Goal: Entertainment & Leisure: Browse casually

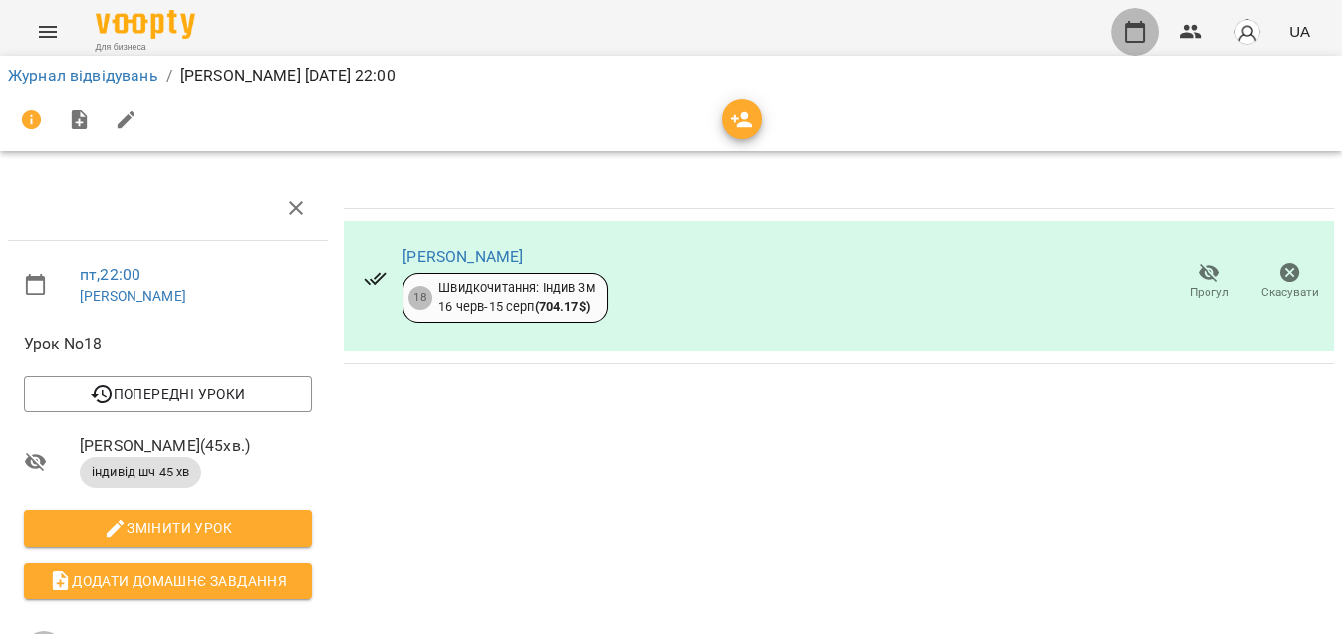
click at [1143, 18] on button "button" at bounding box center [1135, 32] width 48 height 48
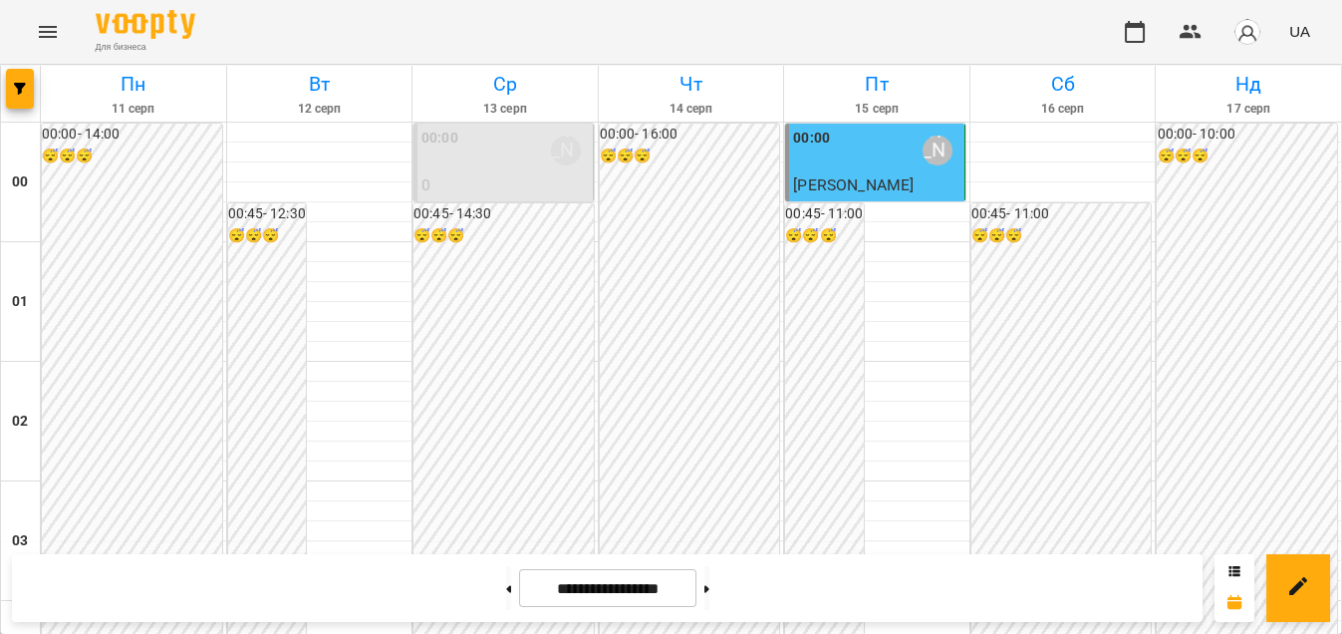
scroll to position [598, 0]
click at [45, 36] on icon "Меню" at bounding box center [48, 32] width 18 height 12
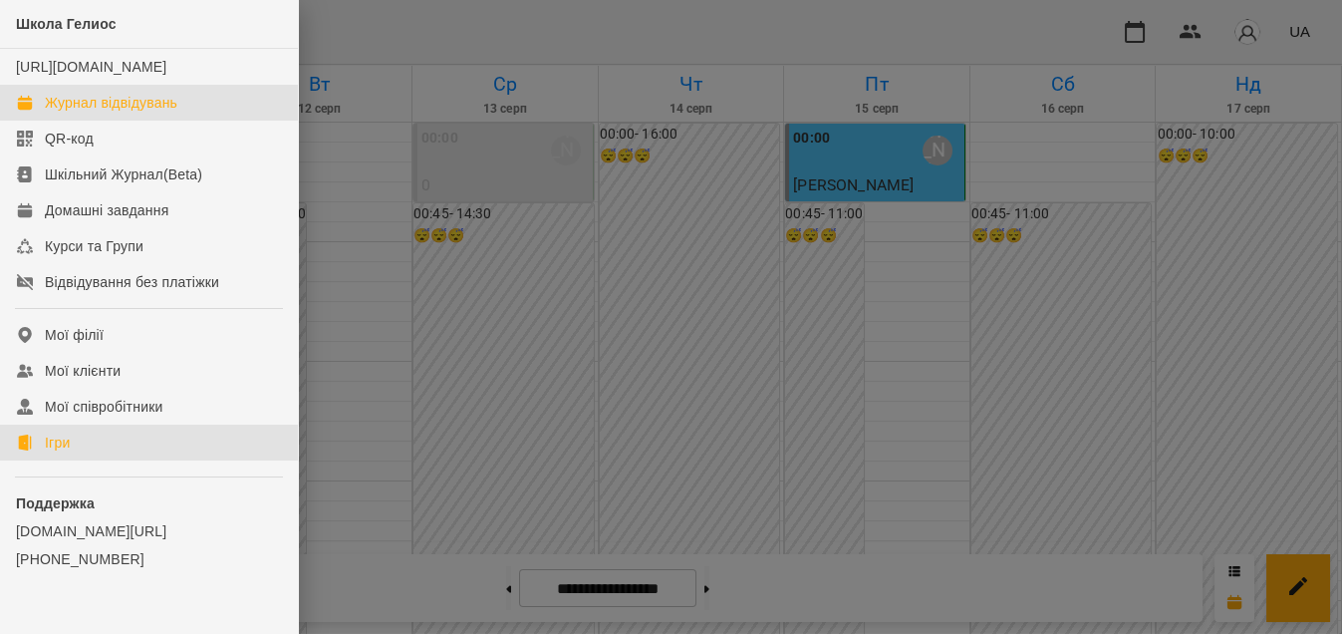
click at [49, 452] on div "Ігри" at bounding box center [57, 442] width 25 height 20
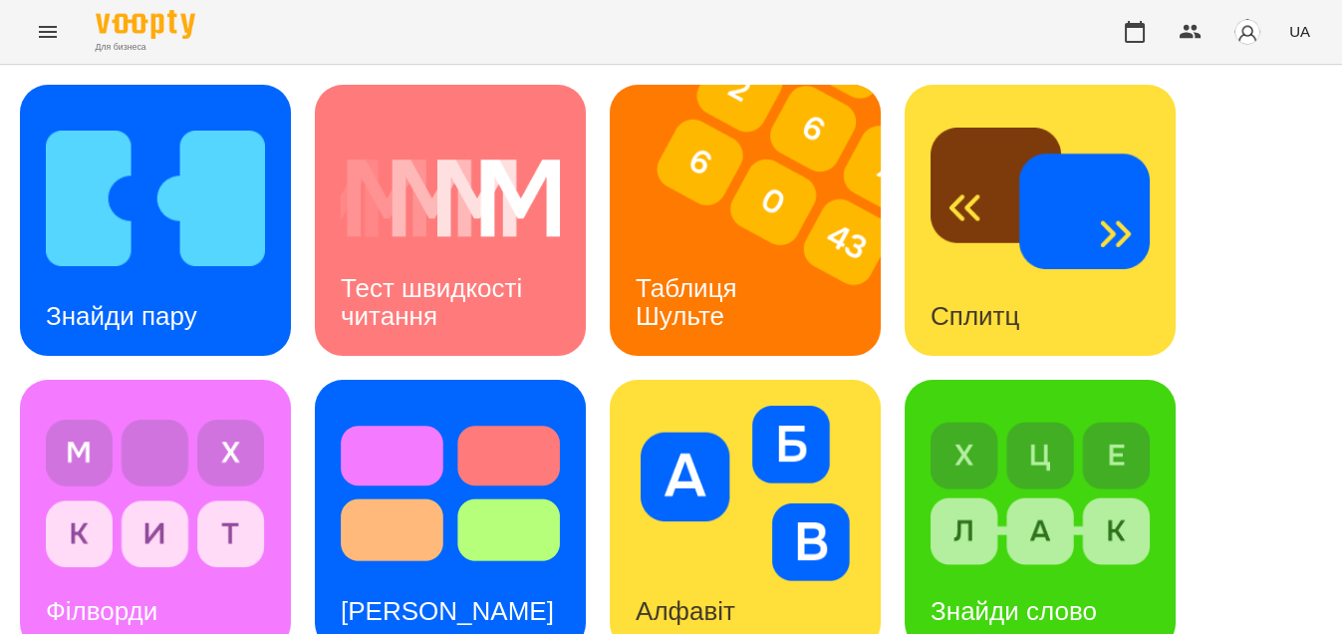
scroll to position [922, 0]
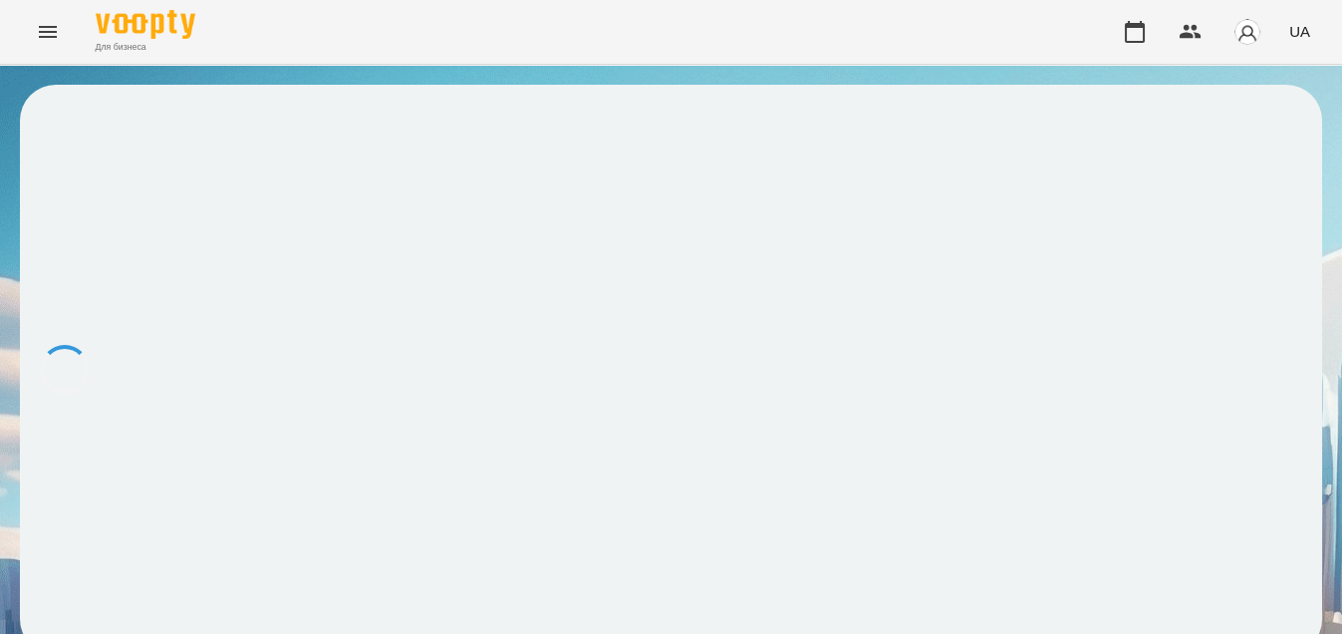
click at [877, 447] on div at bounding box center [671, 370] width 1302 height 570
click at [581, 245] on div at bounding box center [671, 370] width 1302 height 570
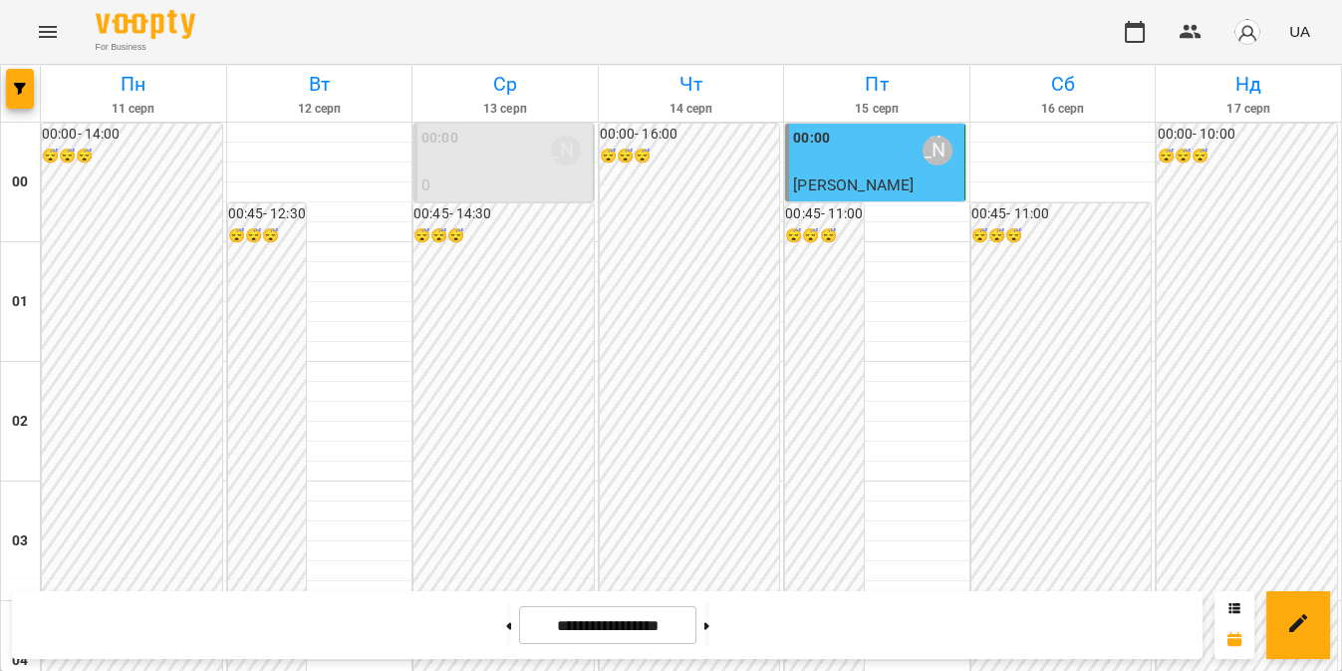
scroll to position [1036, 0]
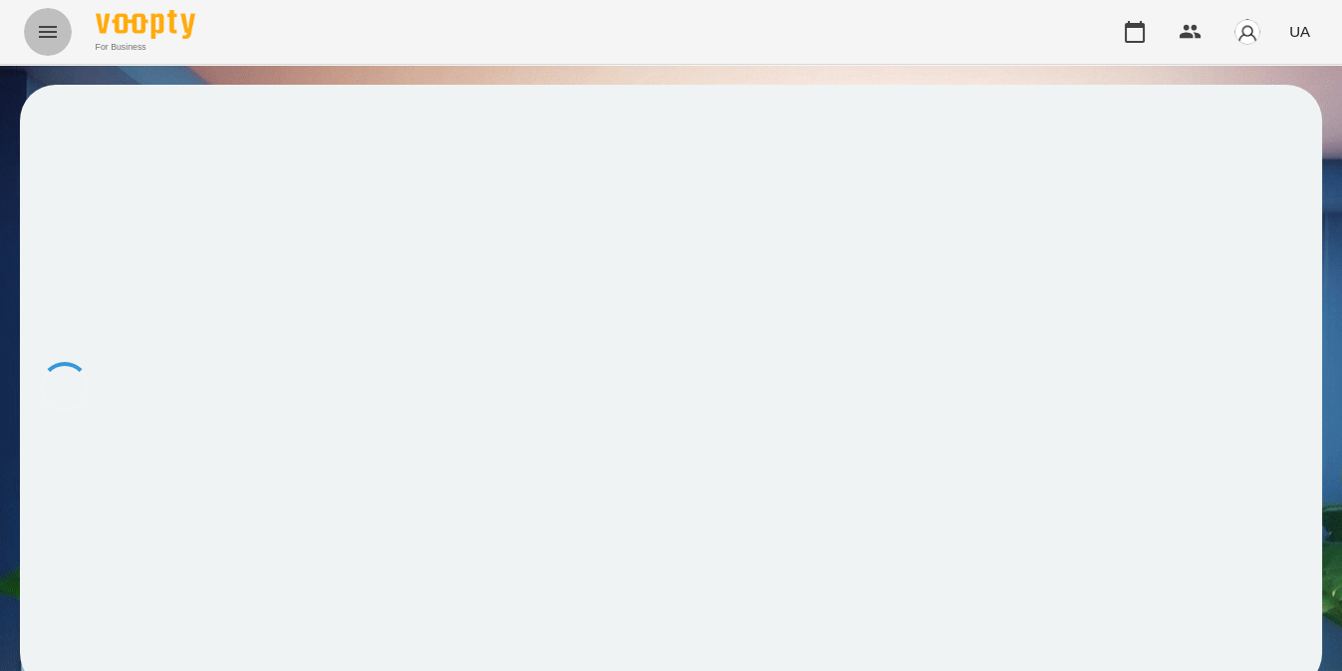
click at [54, 30] on icon "Menu" at bounding box center [48, 32] width 24 height 24
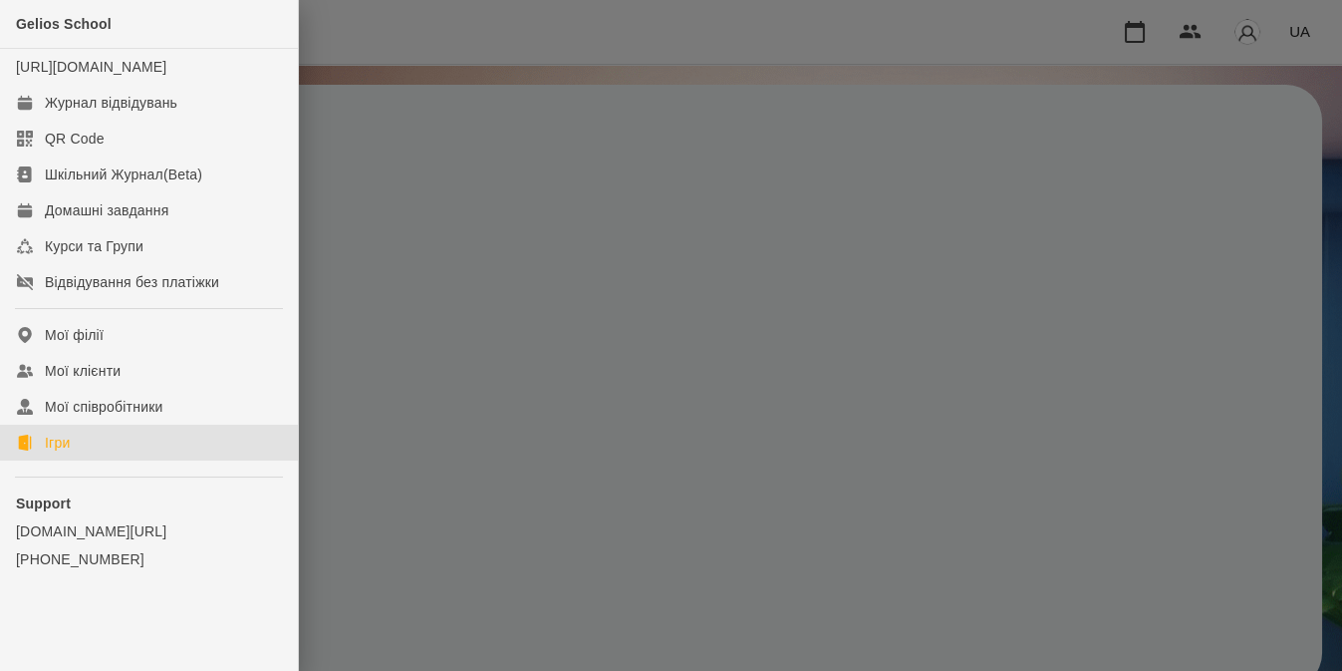
click at [120, 457] on link "Ігри" at bounding box center [149, 442] width 298 height 36
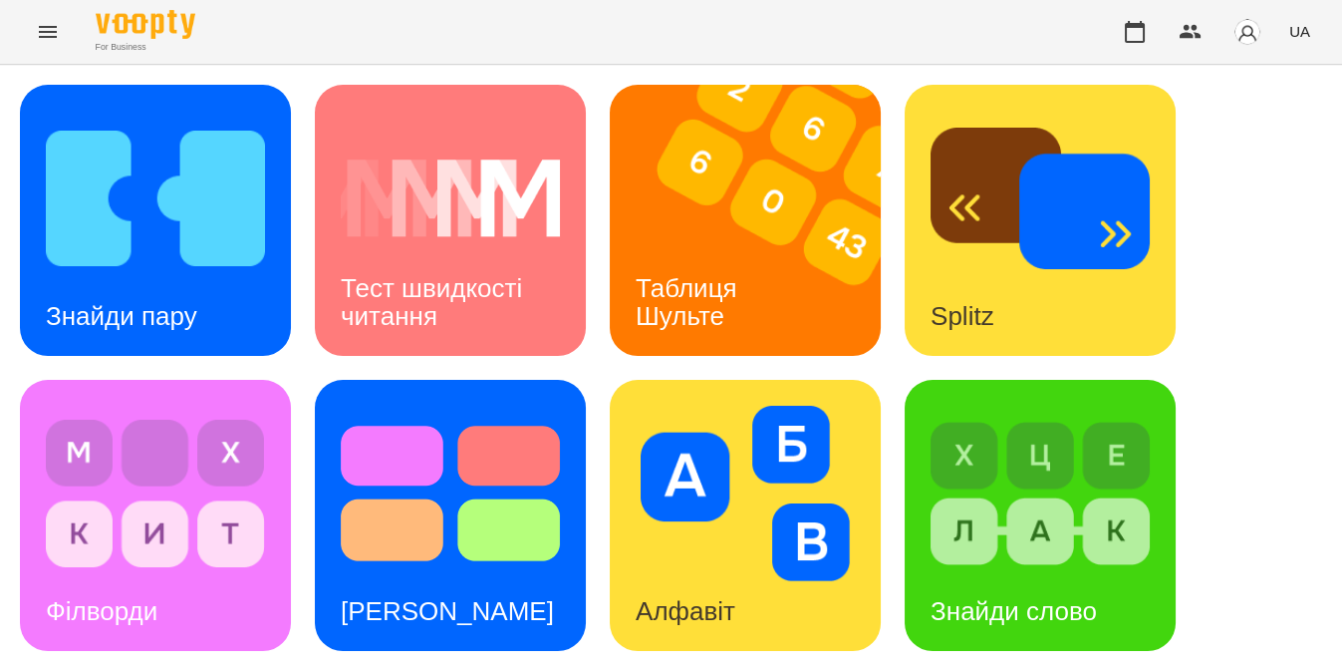
scroll to position [722, 0]
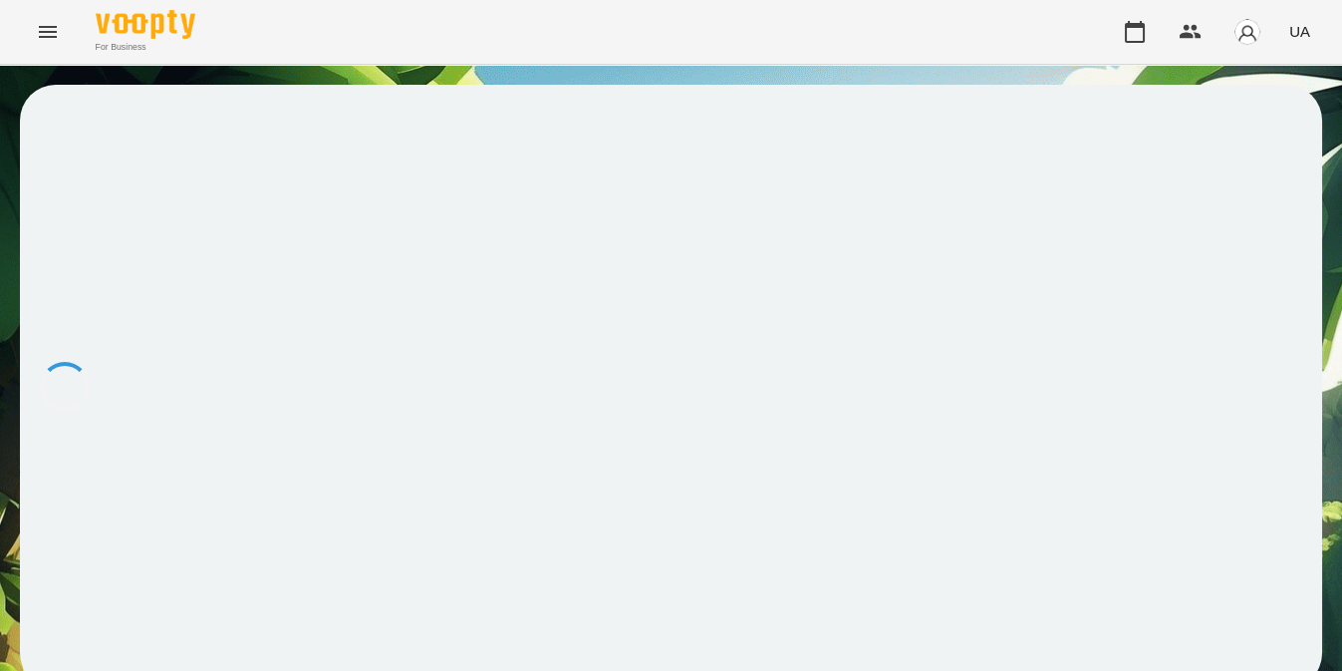
click at [669, 323] on div at bounding box center [671, 387] width 1302 height 604
click at [48, 29] on icon "Menu" at bounding box center [48, 32] width 24 height 24
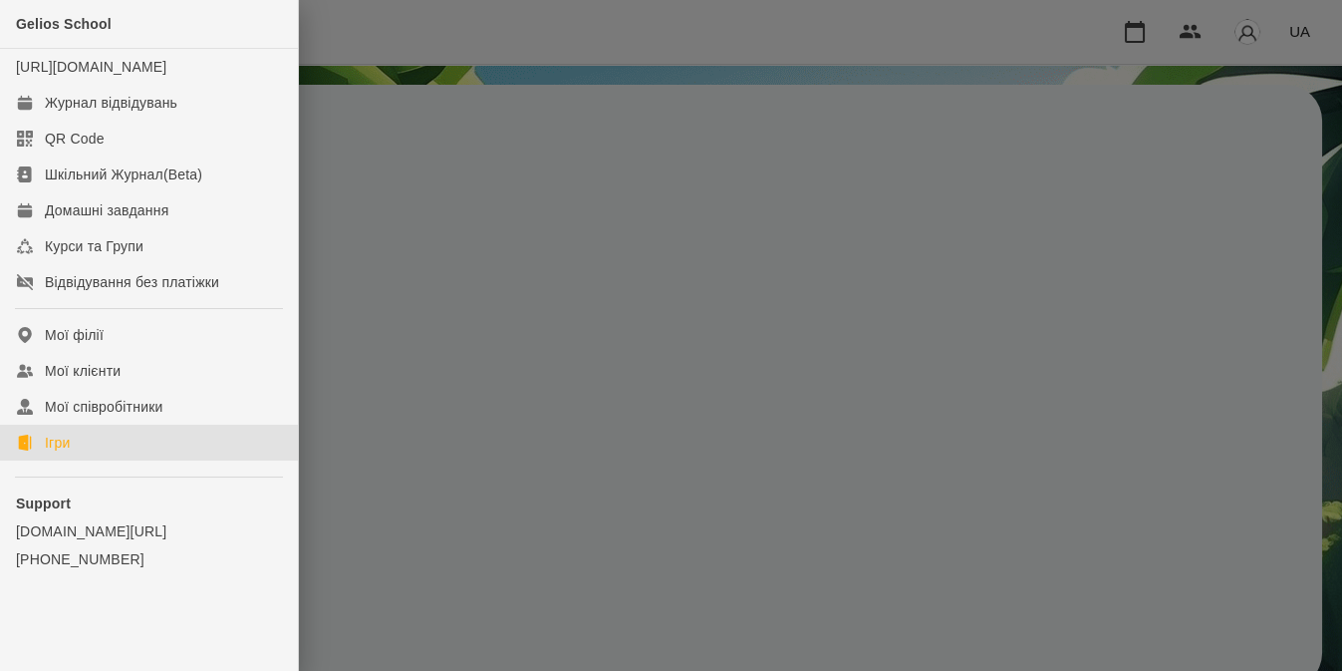
click at [92, 460] on link "Ігри" at bounding box center [149, 442] width 298 height 36
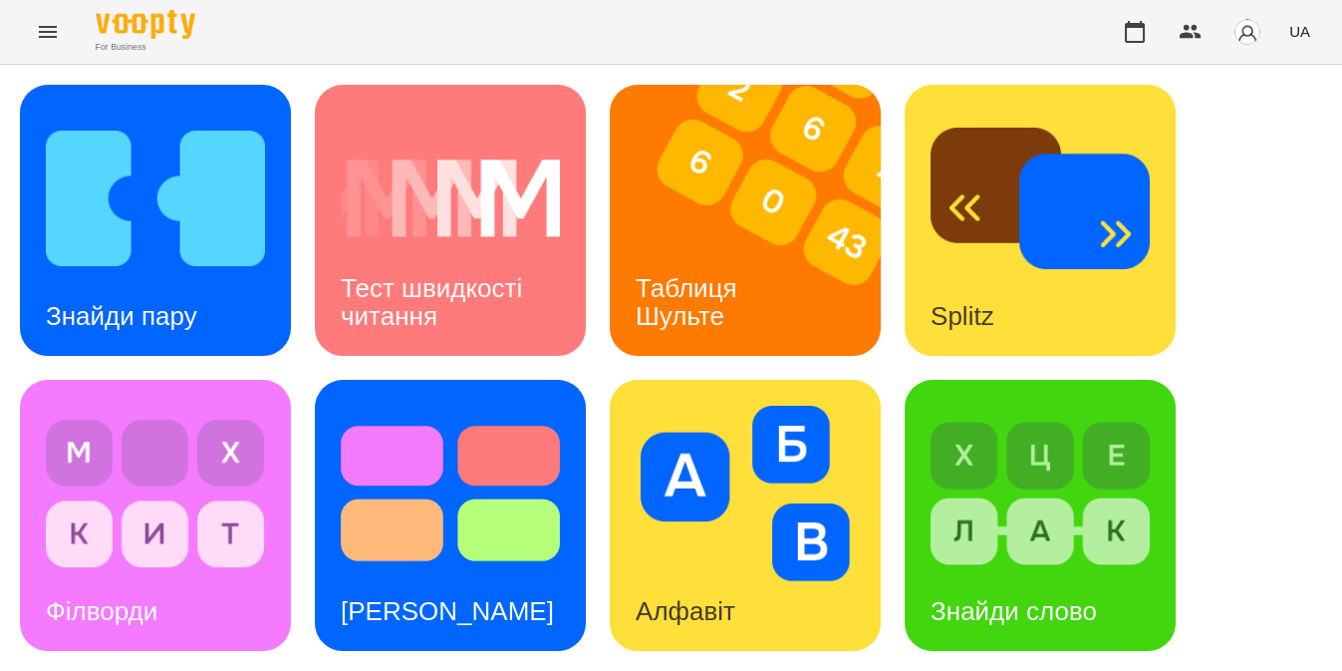
scroll to position [781, 0]
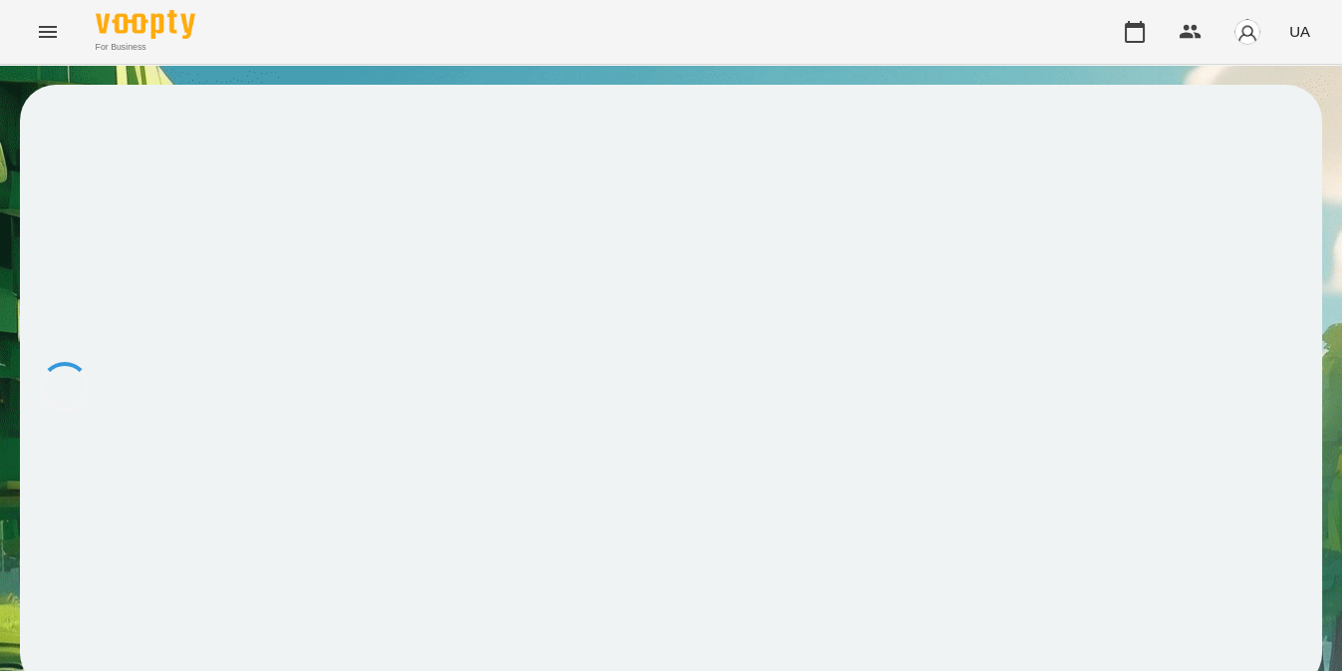
click at [755, 482] on div at bounding box center [671, 387] width 1302 height 604
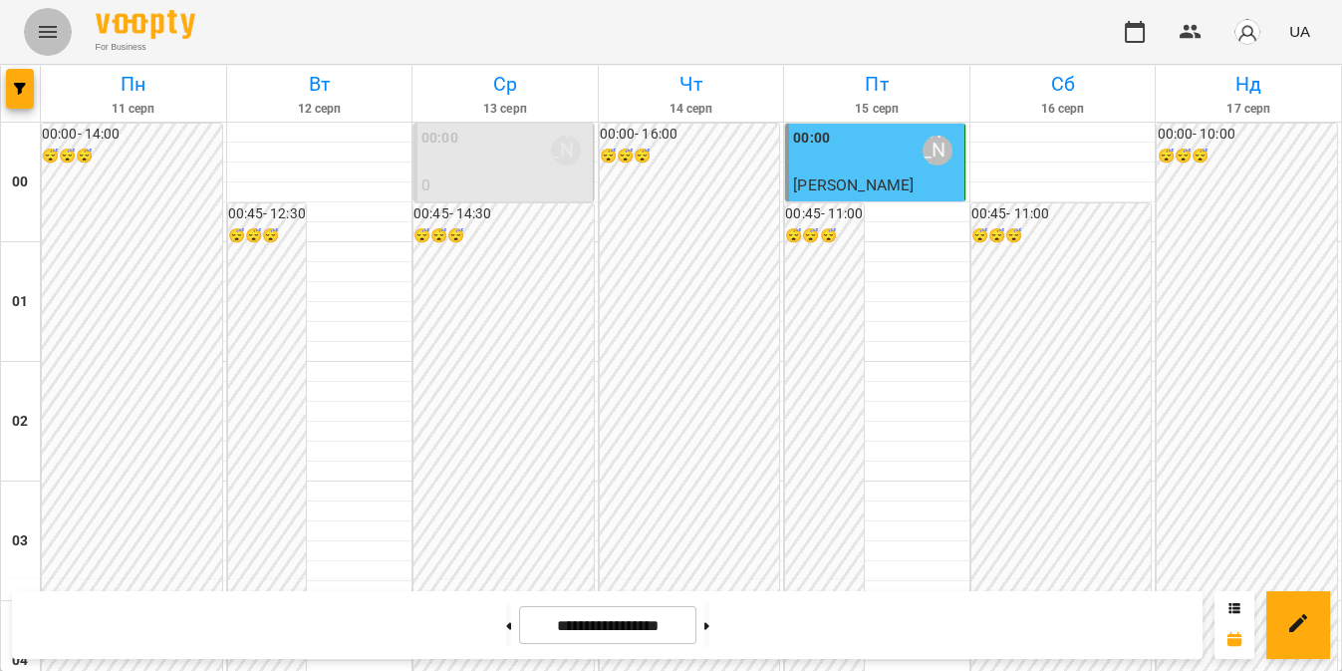
click at [35, 34] on button "Menu" at bounding box center [48, 32] width 48 height 48
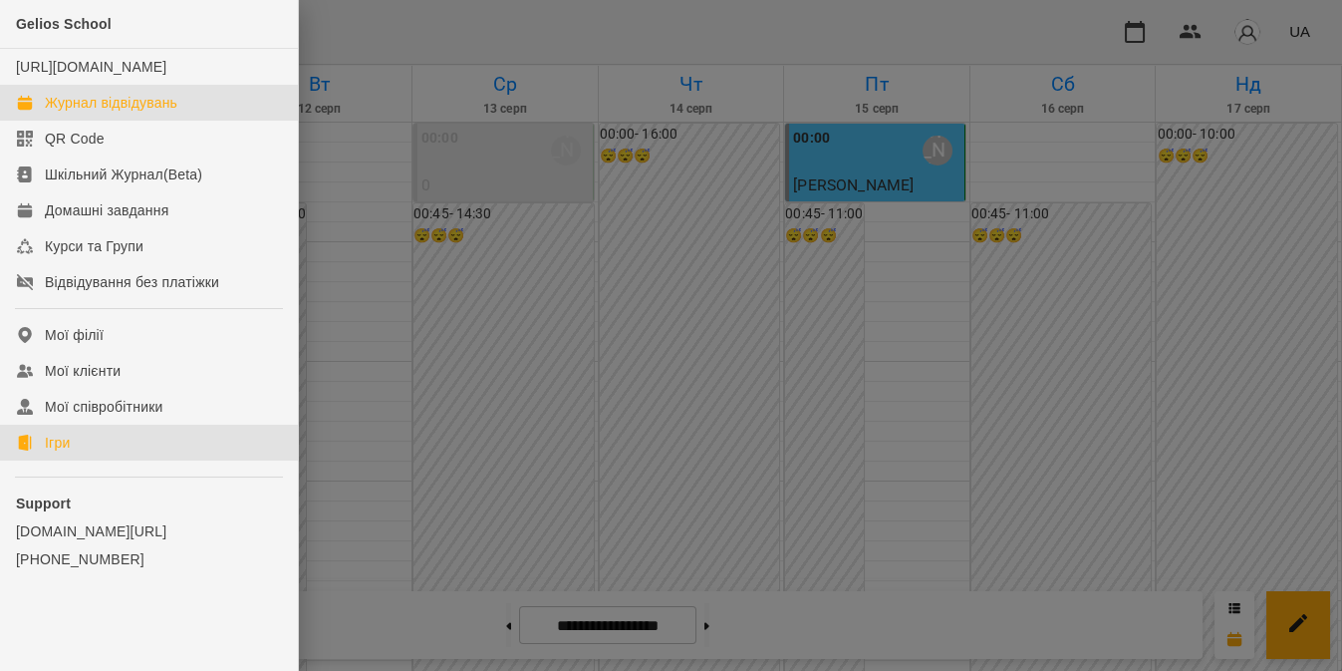
click at [35, 460] on link "Ігри" at bounding box center [149, 442] width 298 height 36
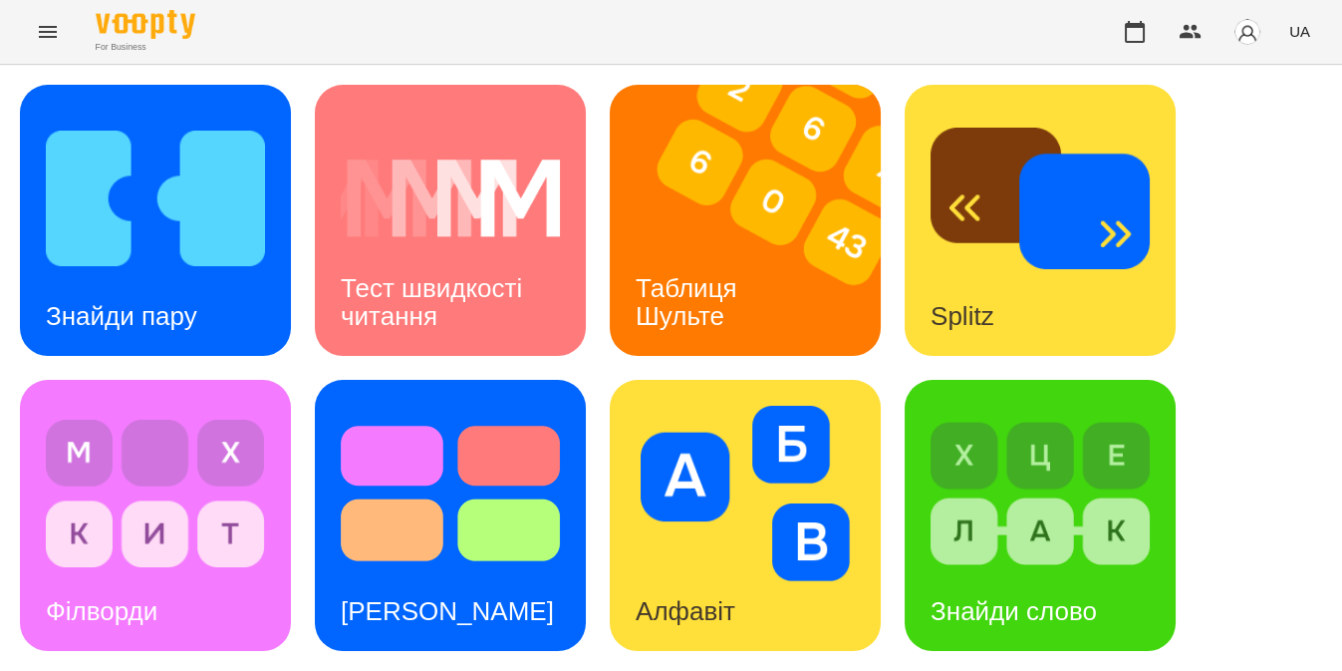
scroll to position [612, 0]
